Goal: Information Seeking & Learning: Learn about a topic

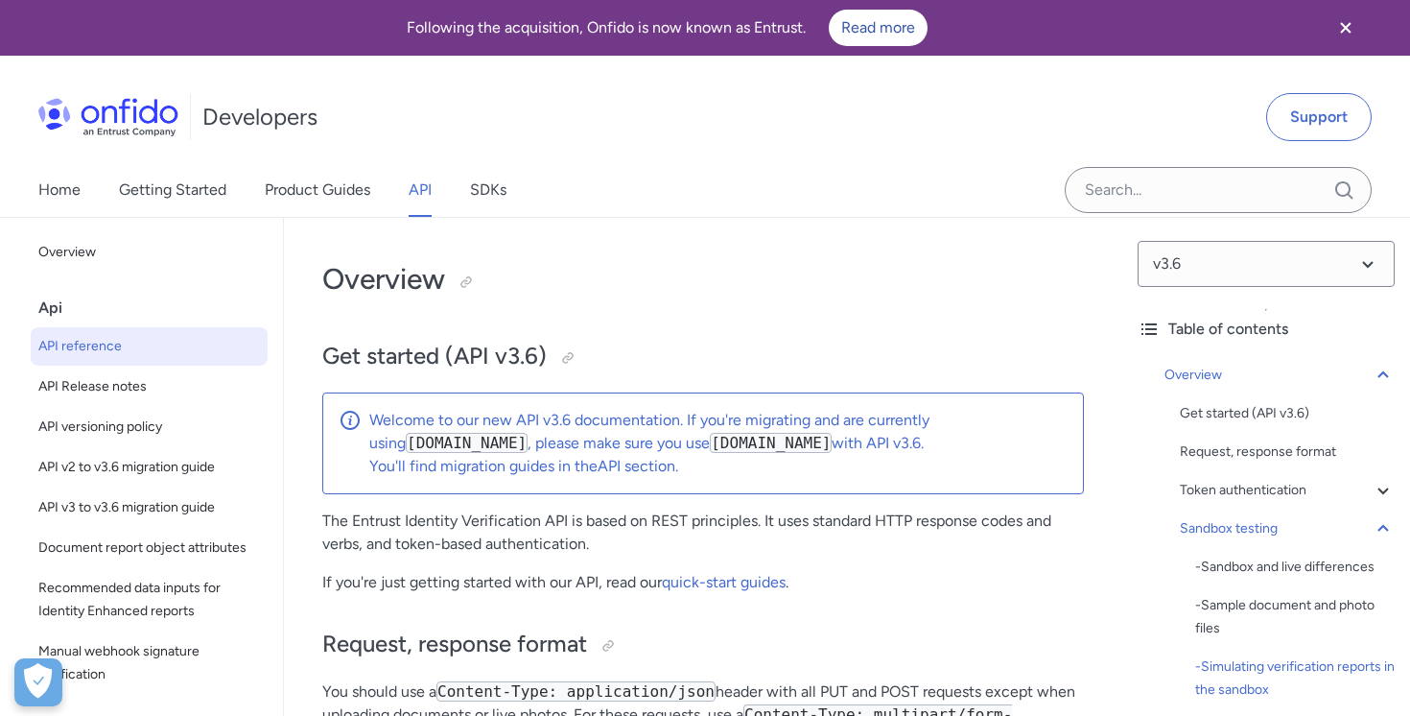
select select "http"
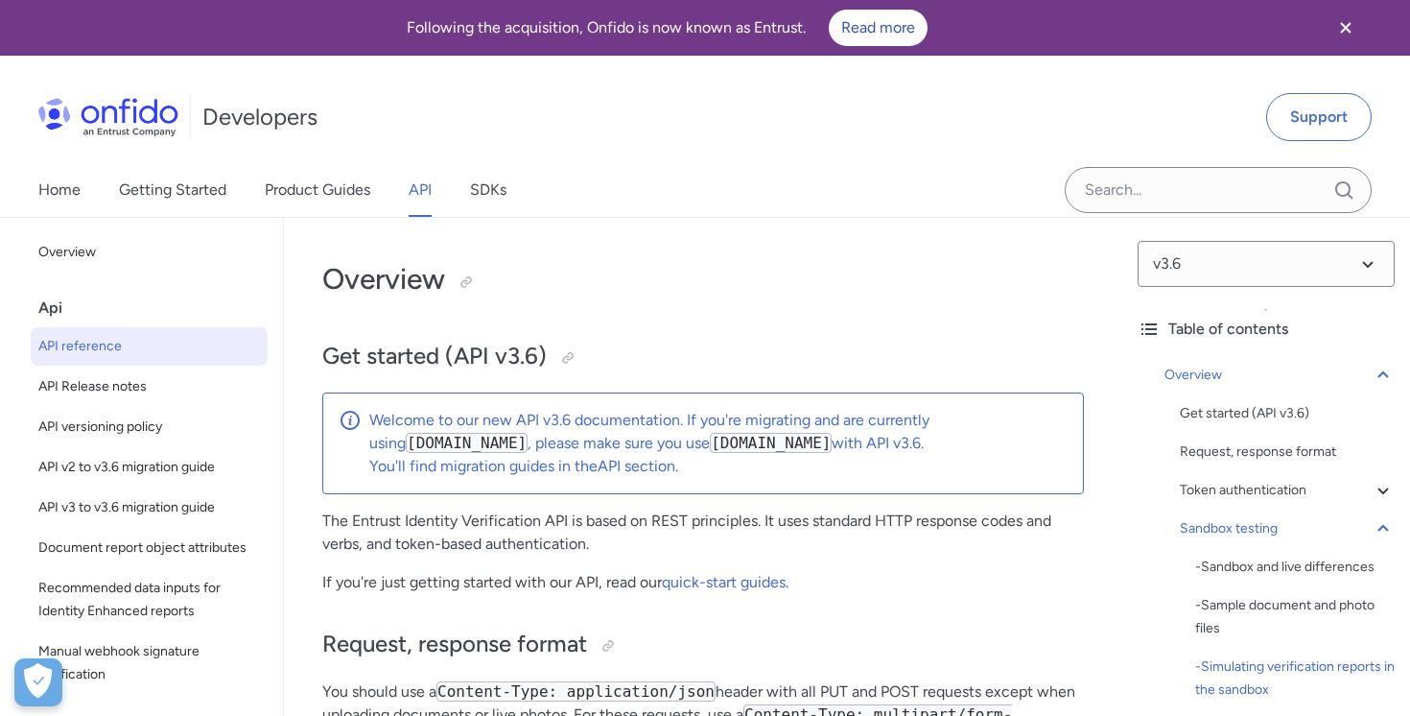
select select "http"
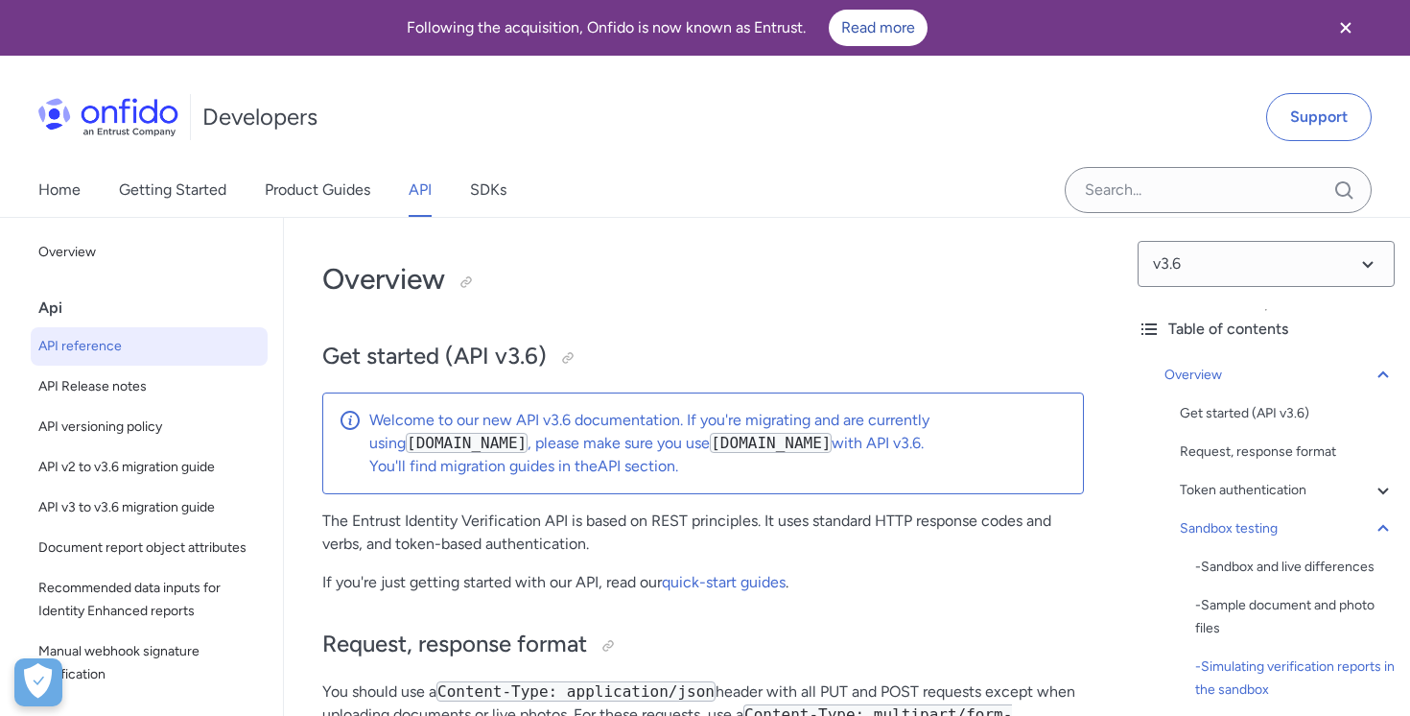
select select "http"
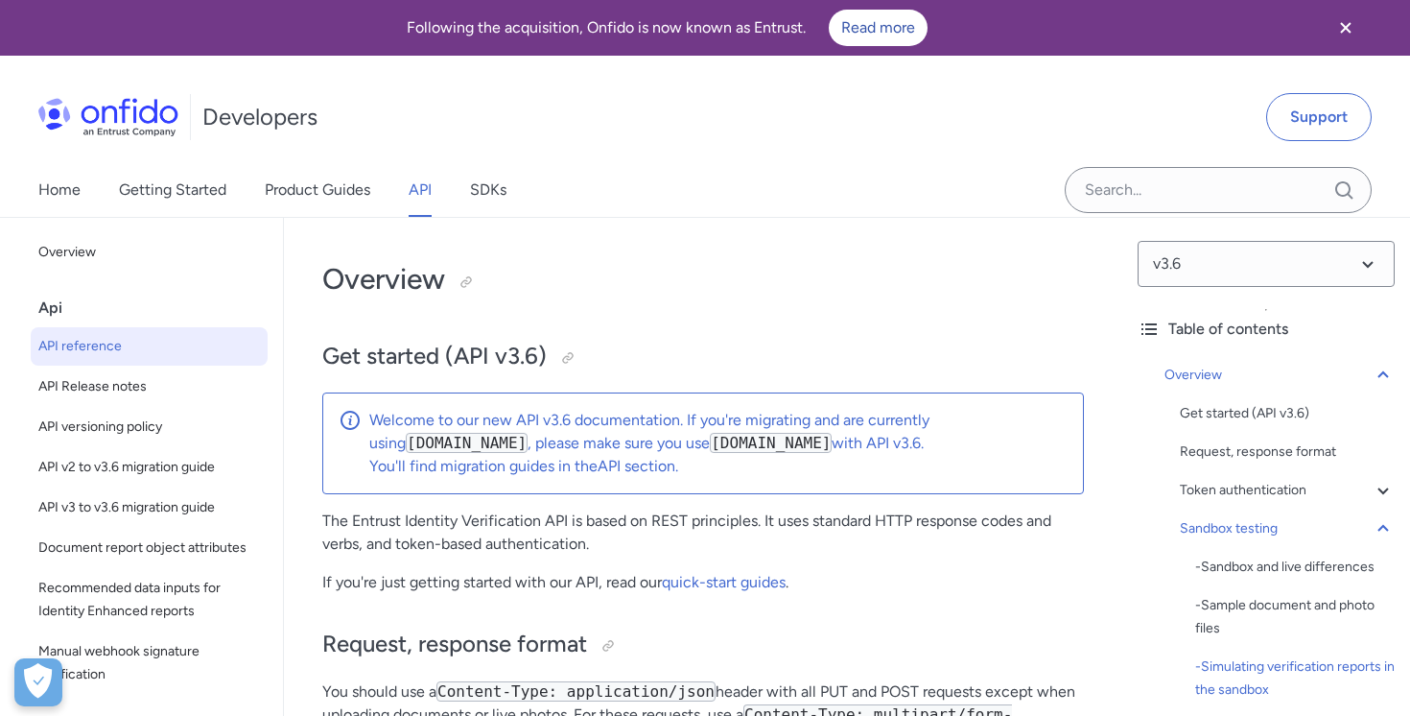
select select "http"
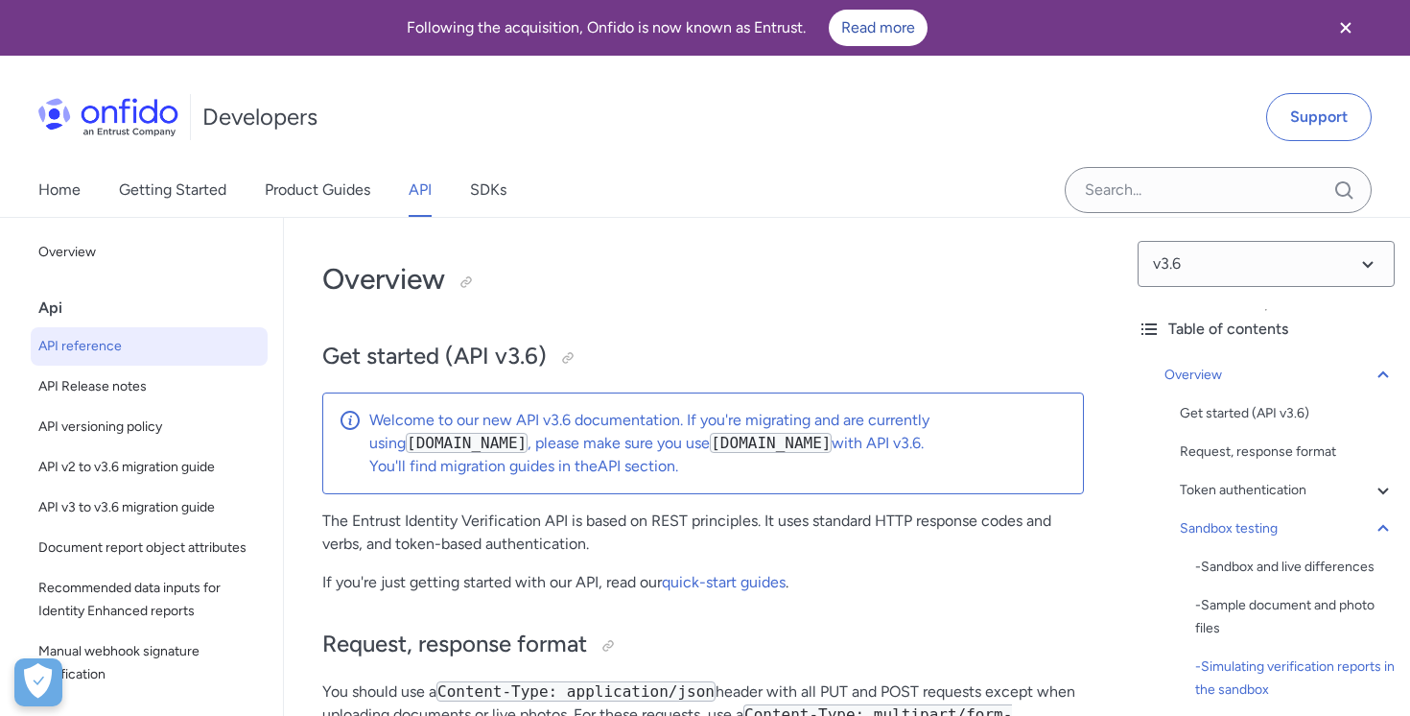
select select "http"
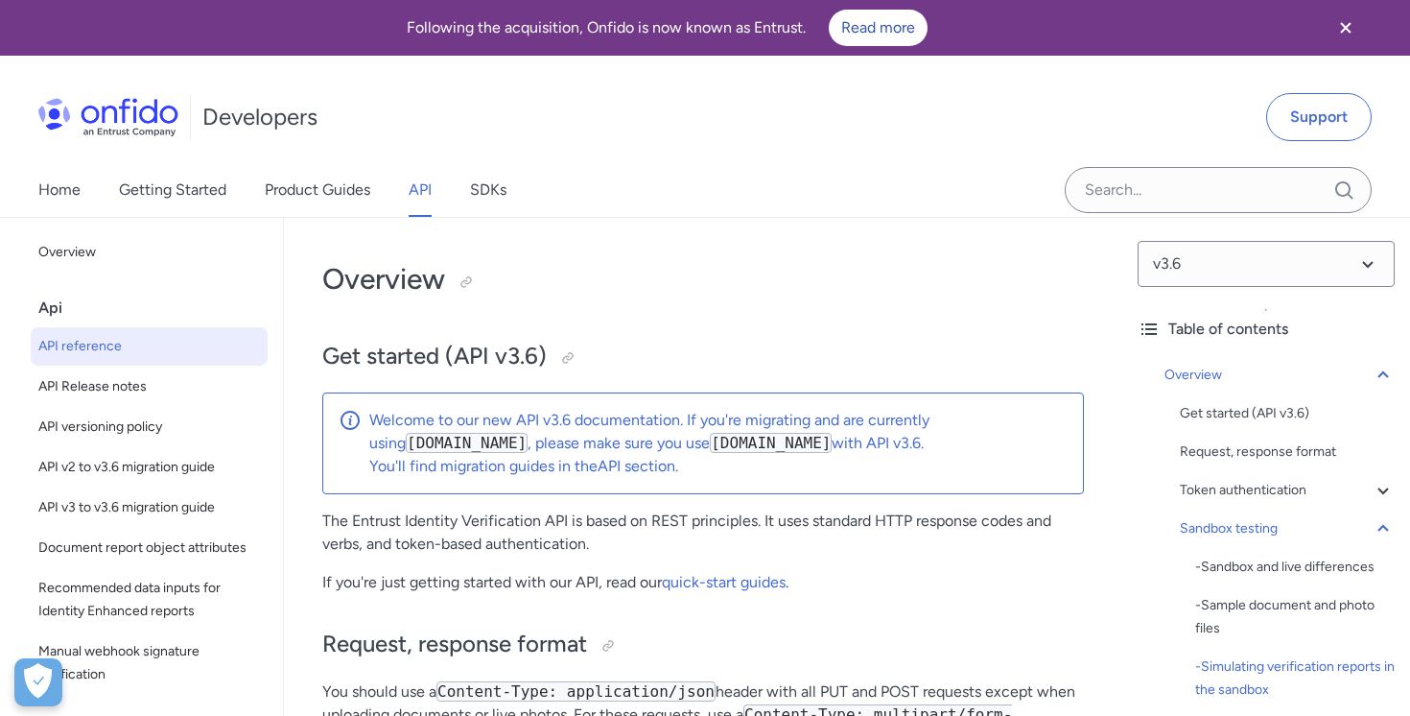
select select "http"
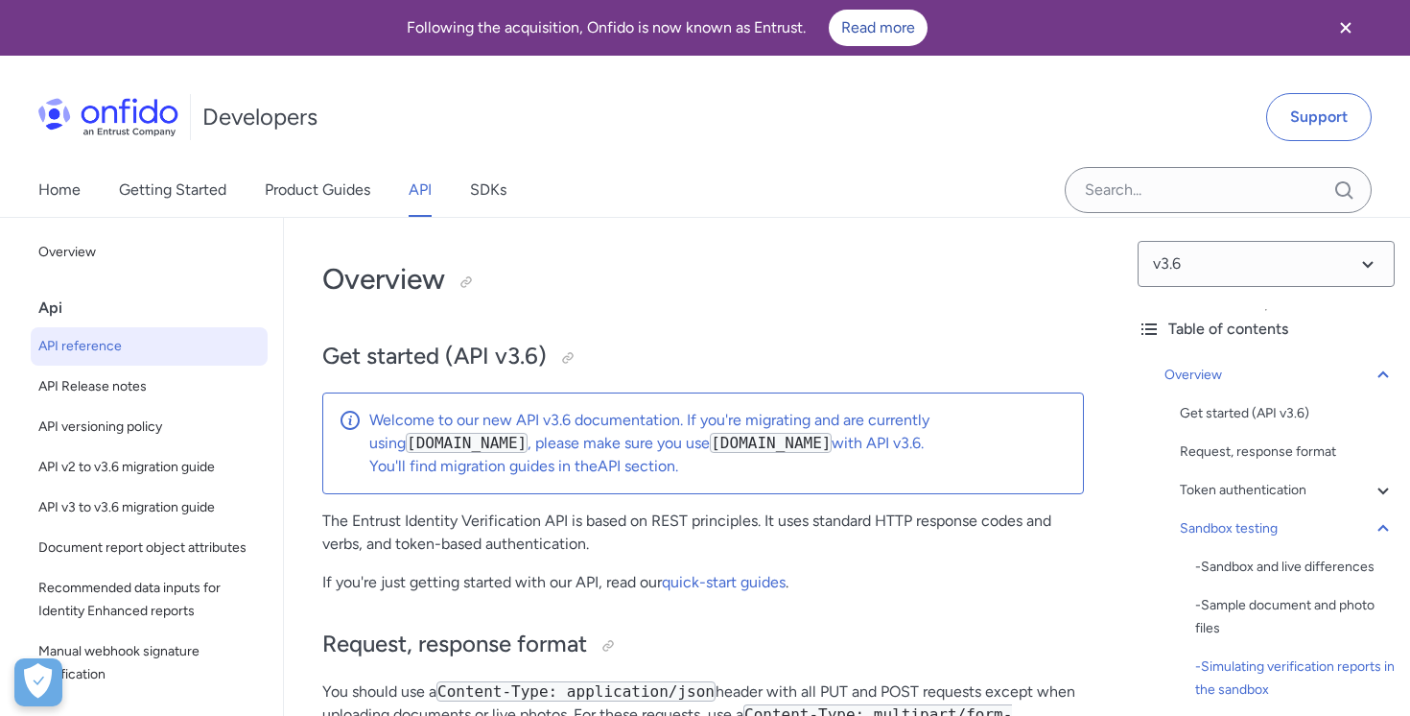
select select "http"
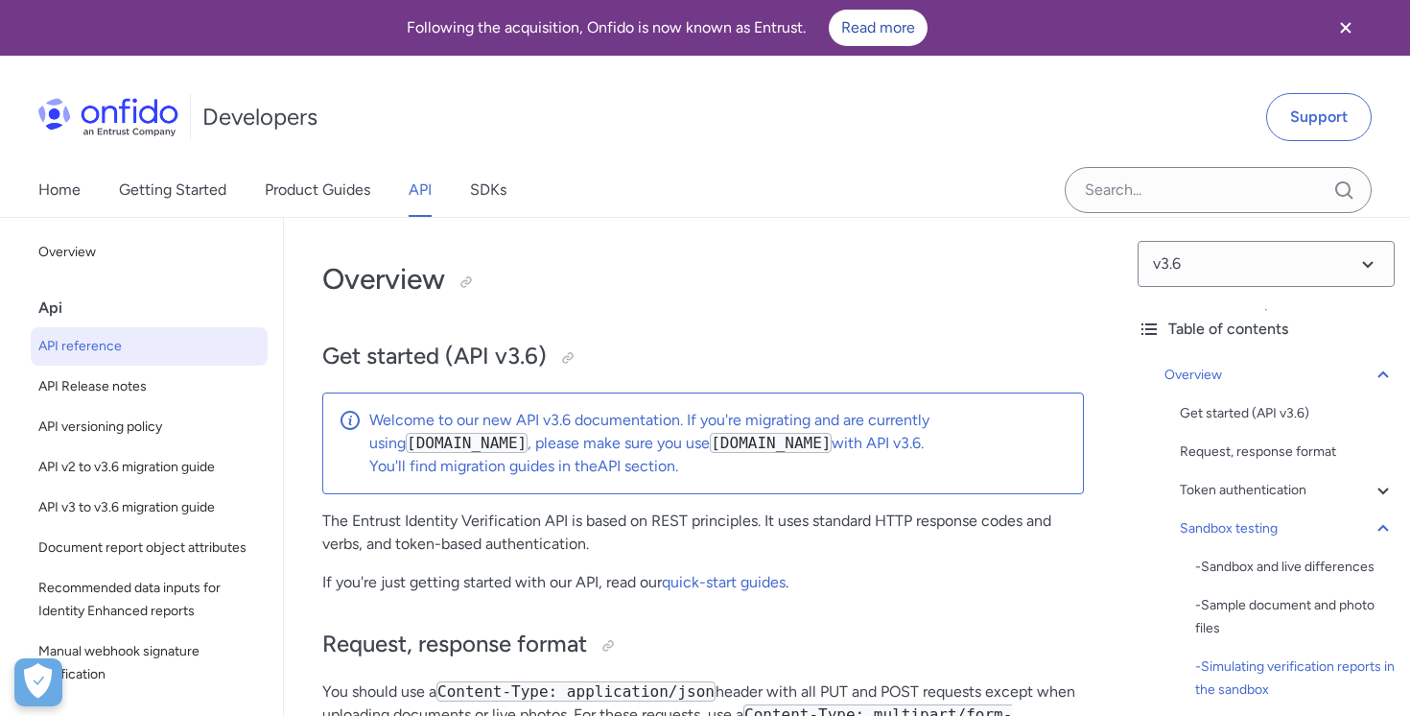
select select "http"
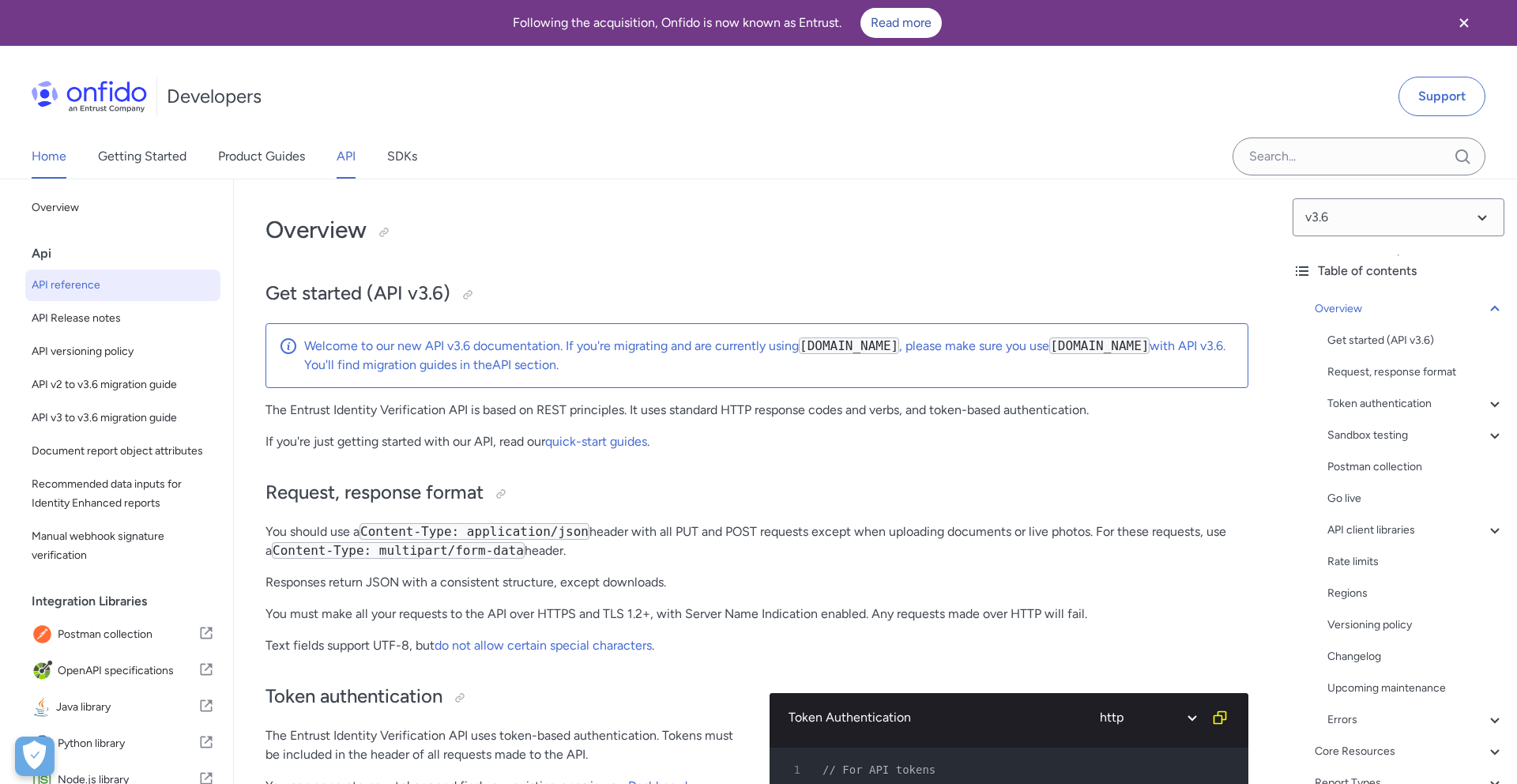
click at [47, 151] on link "Home" at bounding box center [49, 156] width 35 height 44
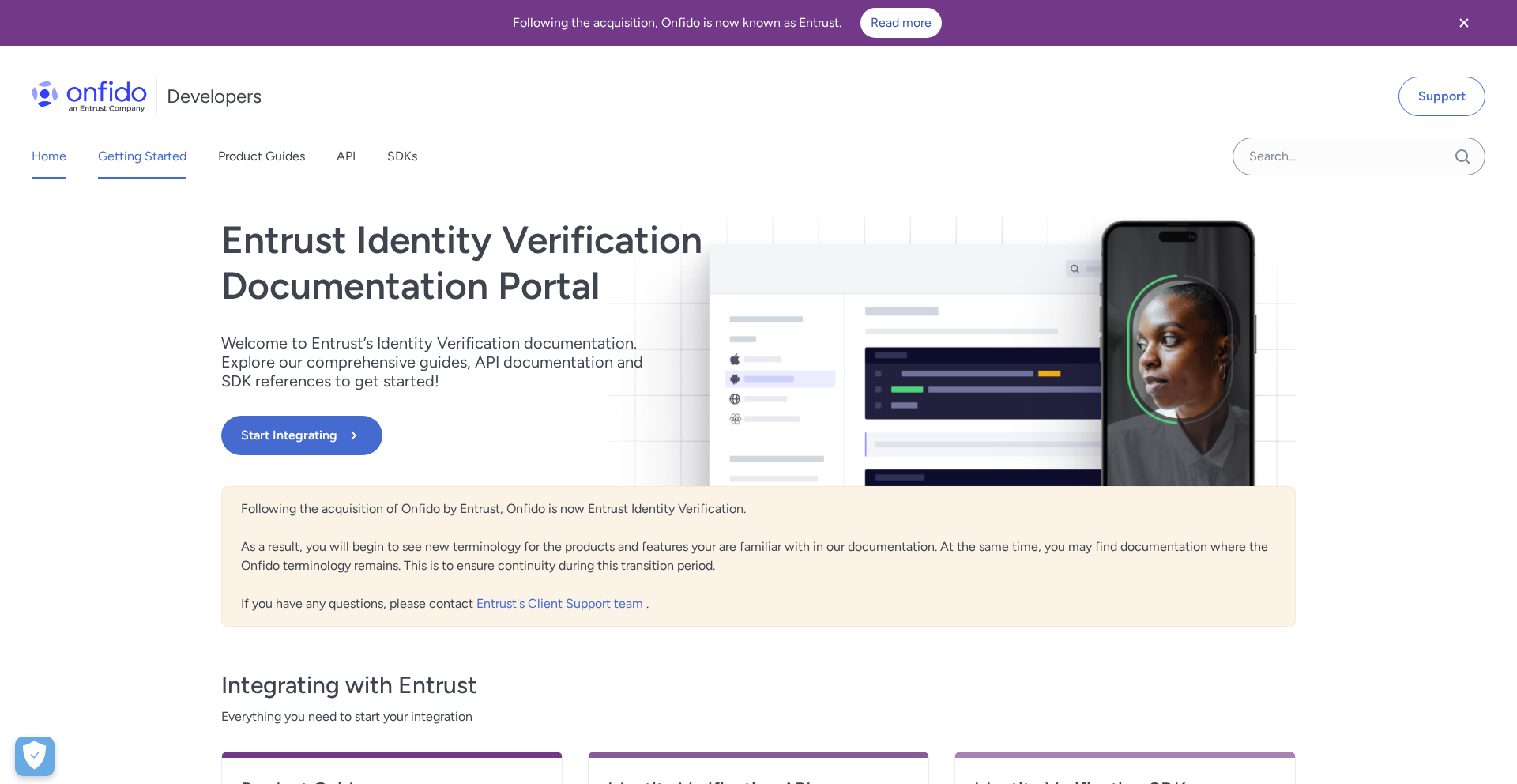
click at [143, 163] on link "Getting Started" at bounding box center [142, 156] width 88 height 44
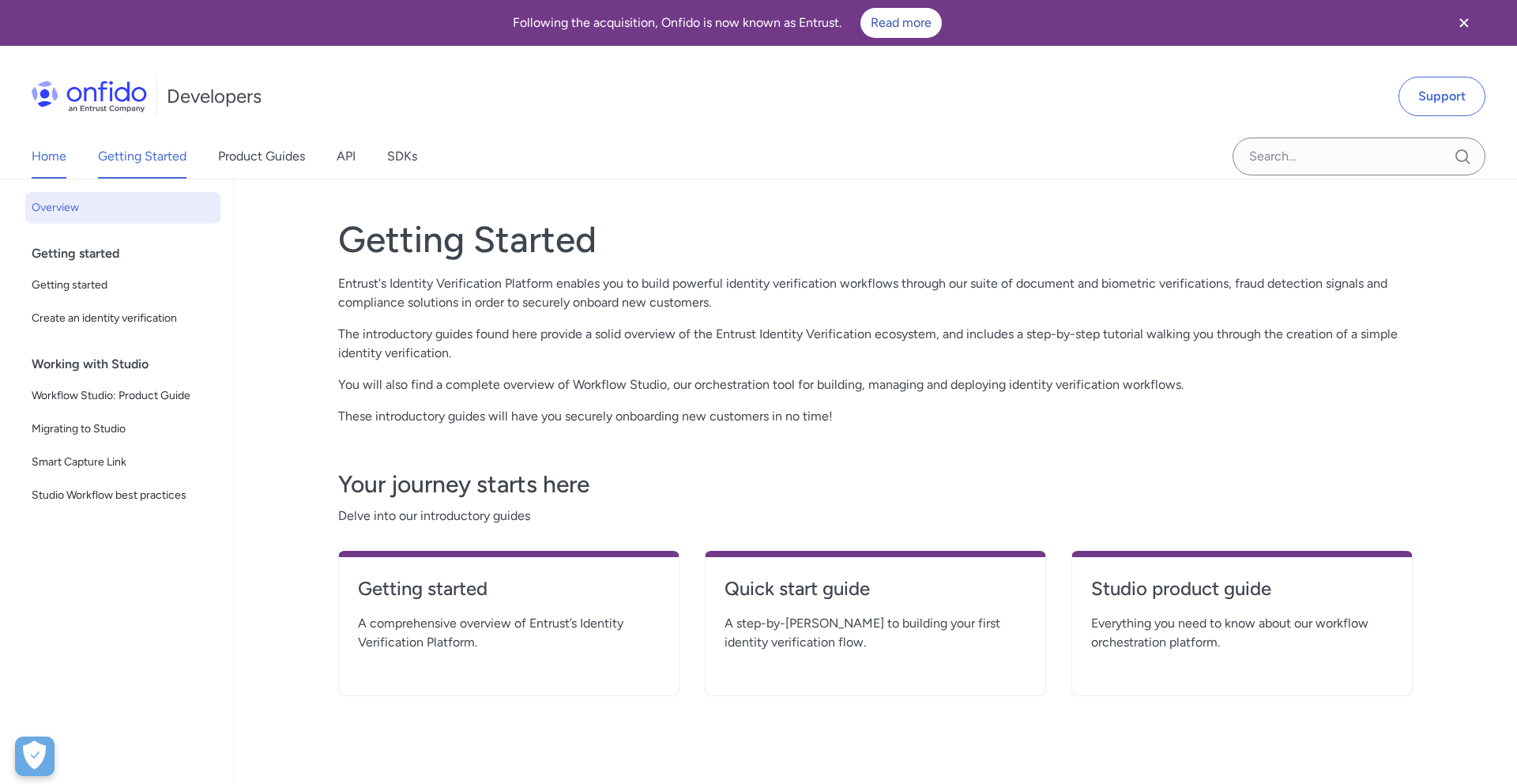
click at [52, 158] on link "Home" at bounding box center [49, 156] width 35 height 44
